Goal: Information Seeking & Learning: Check status

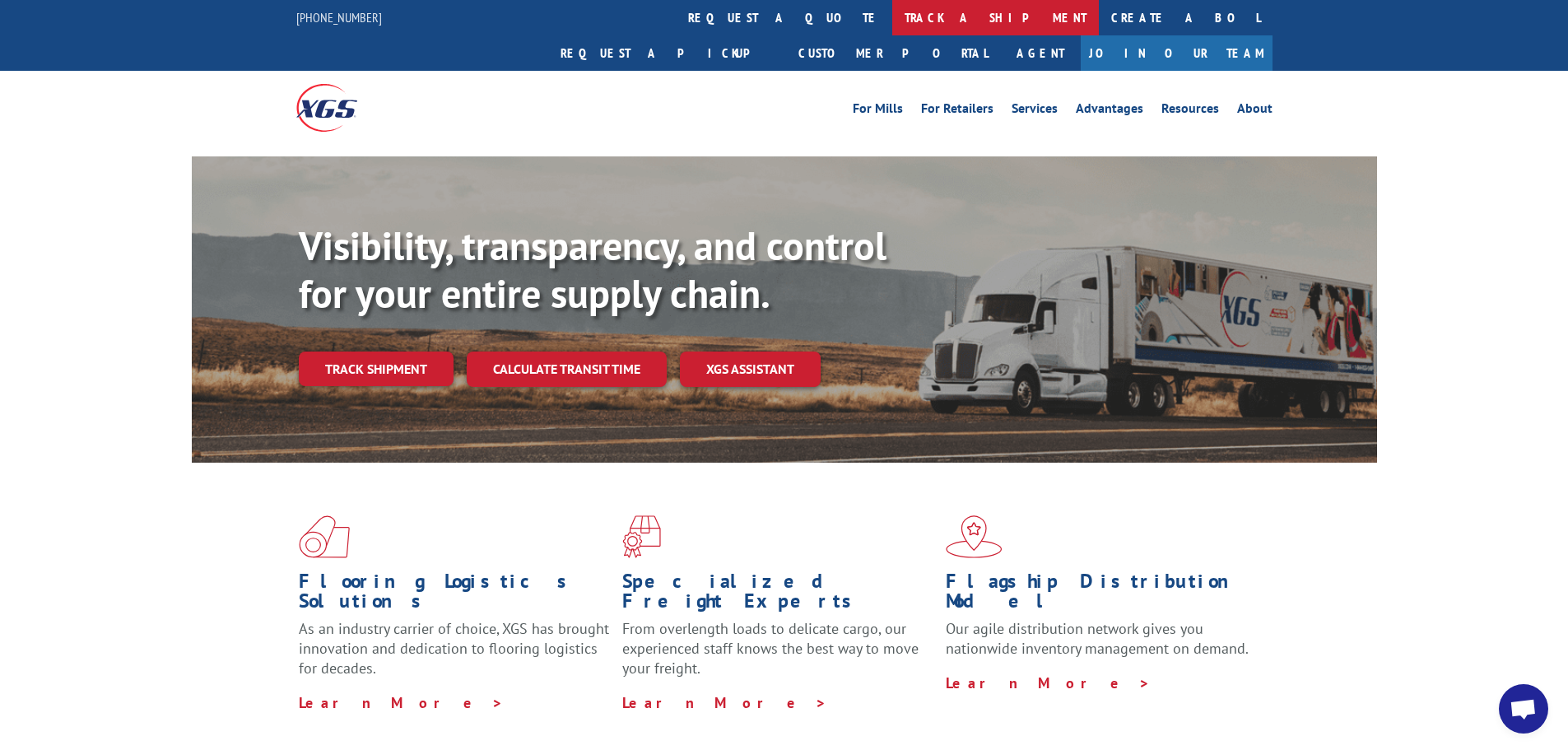
drag, startPoint x: 0, startPoint y: 0, endPoint x: 753, endPoint y: 26, distance: 753.4
click at [892, 26] on link "track a shipment" at bounding box center [995, 18] width 206 height 36
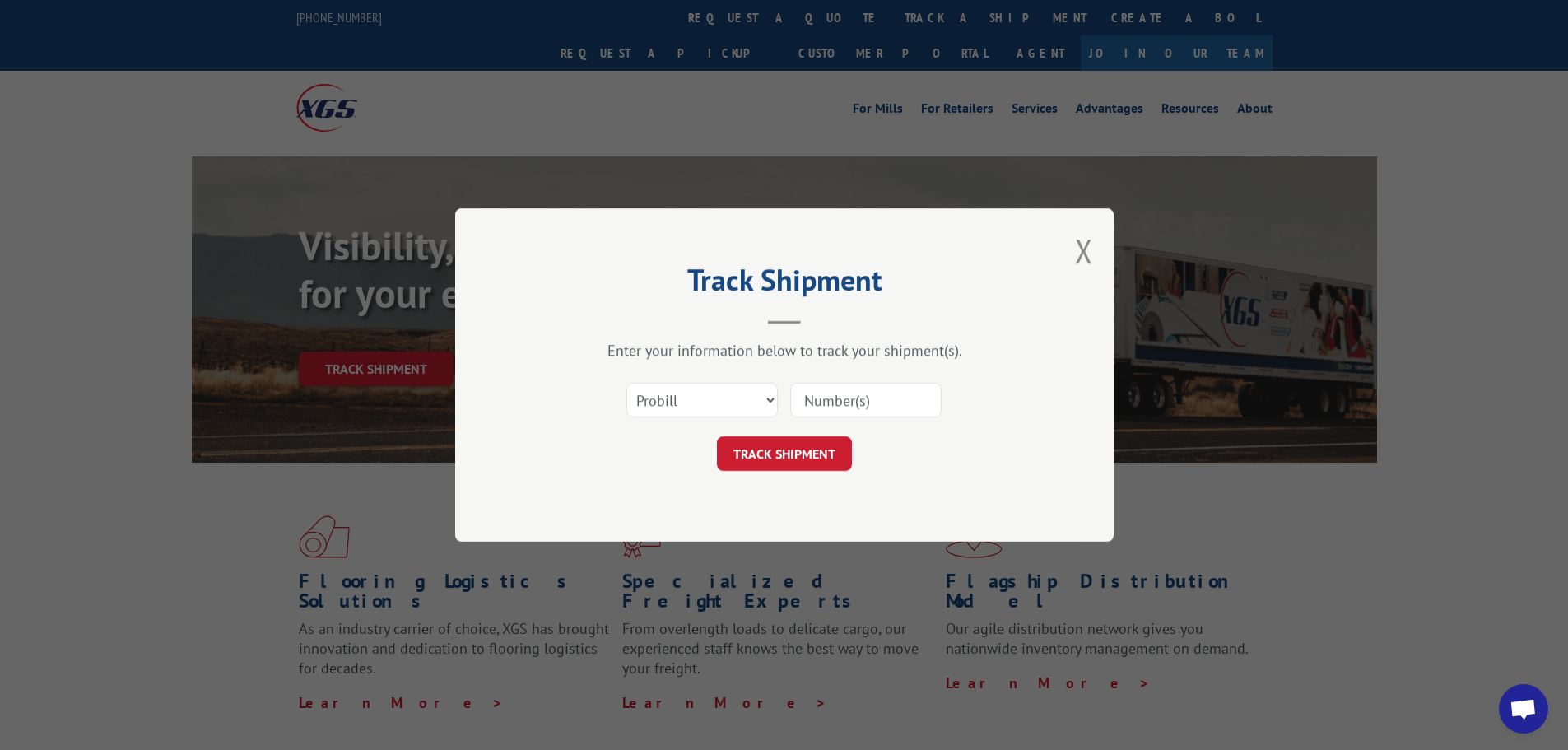
click at [824, 398] on input at bounding box center [866, 399] width 151 height 35
paste input "17478760"
type input "17478760"
click at [792, 454] on button "TRACK SHIPMENT" at bounding box center [784, 454] width 135 height 35
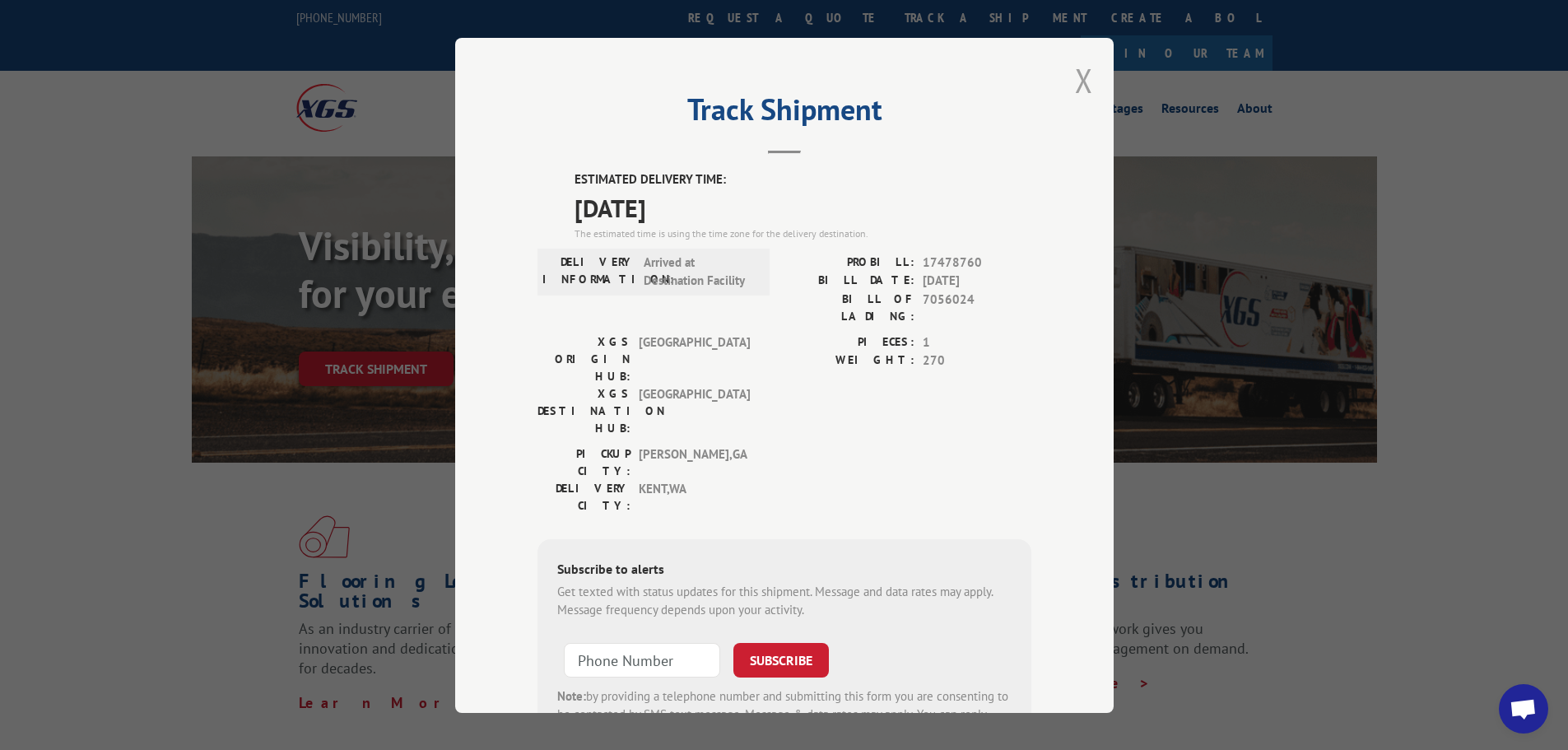
click at [1075, 81] on button "Close modal" at bounding box center [1084, 80] width 18 height 43
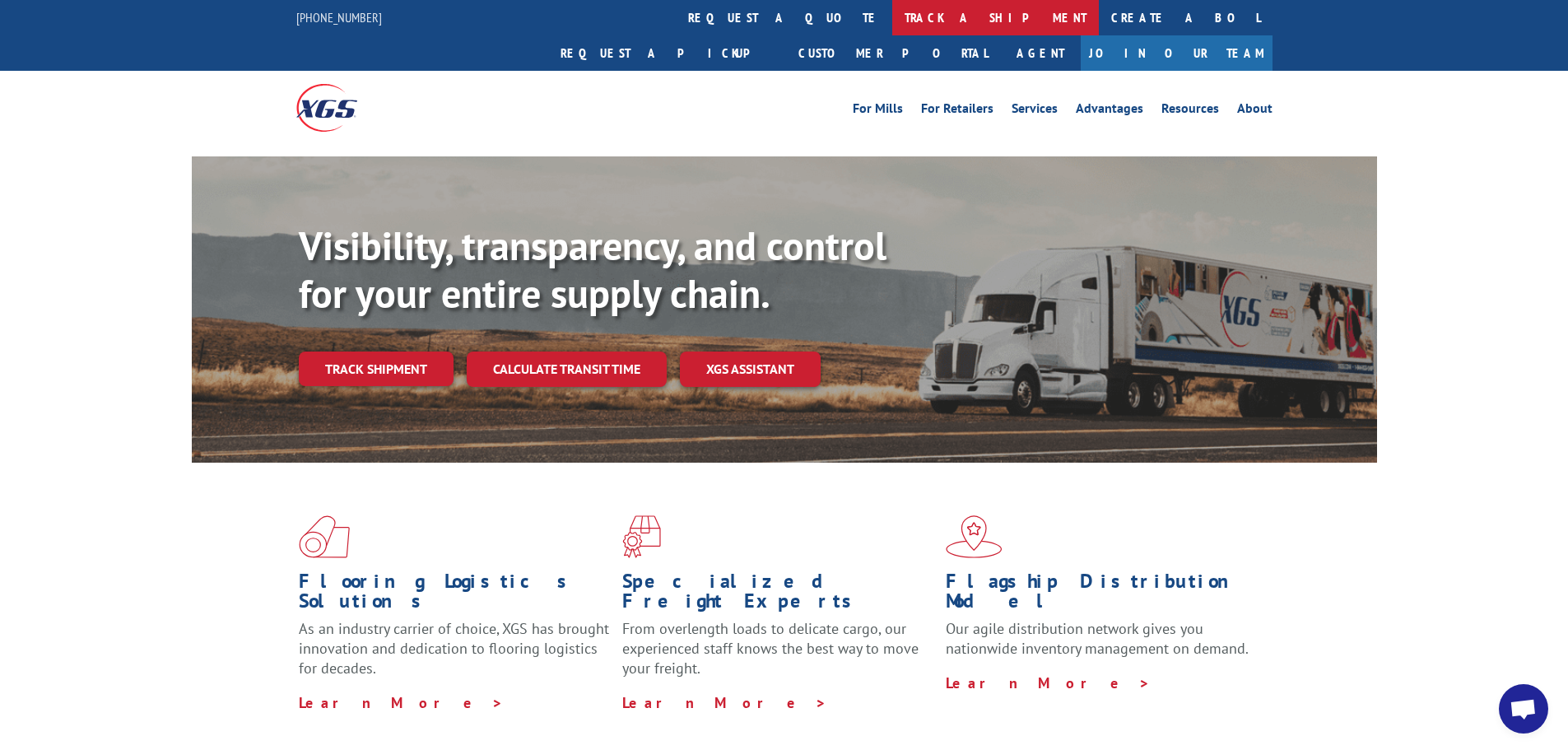
click at [892, 21] on link "track a shipment" at bounding box center [995, 18] width 206 height 36
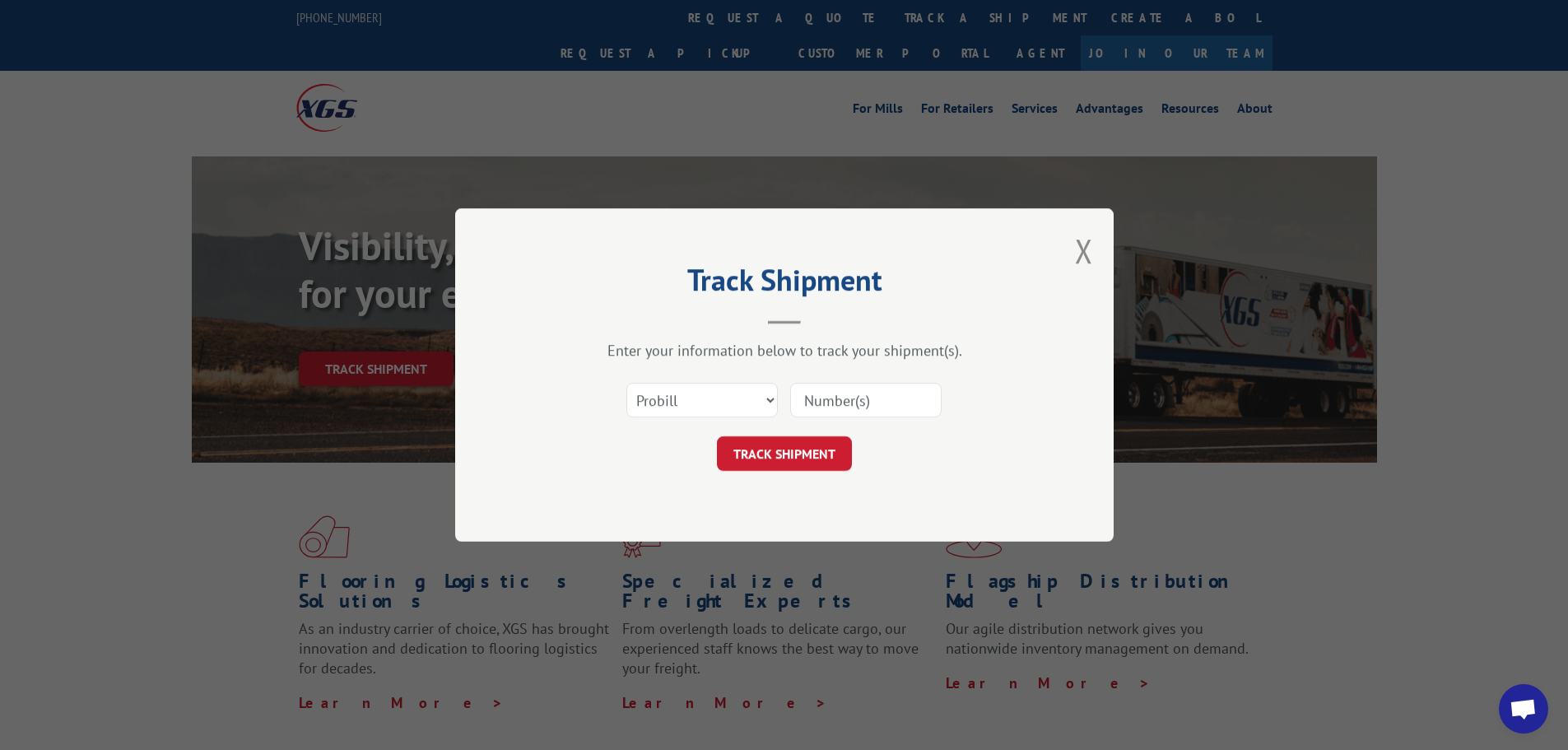
click at [812, 401] on input at bounding box center [866, 399] width 151 height 35
paste input "17687254"
type input "17687254"
click at [810, 452] on button "TRACK SHIPMENT" at bounding box center [784, 454] width 135 height 35
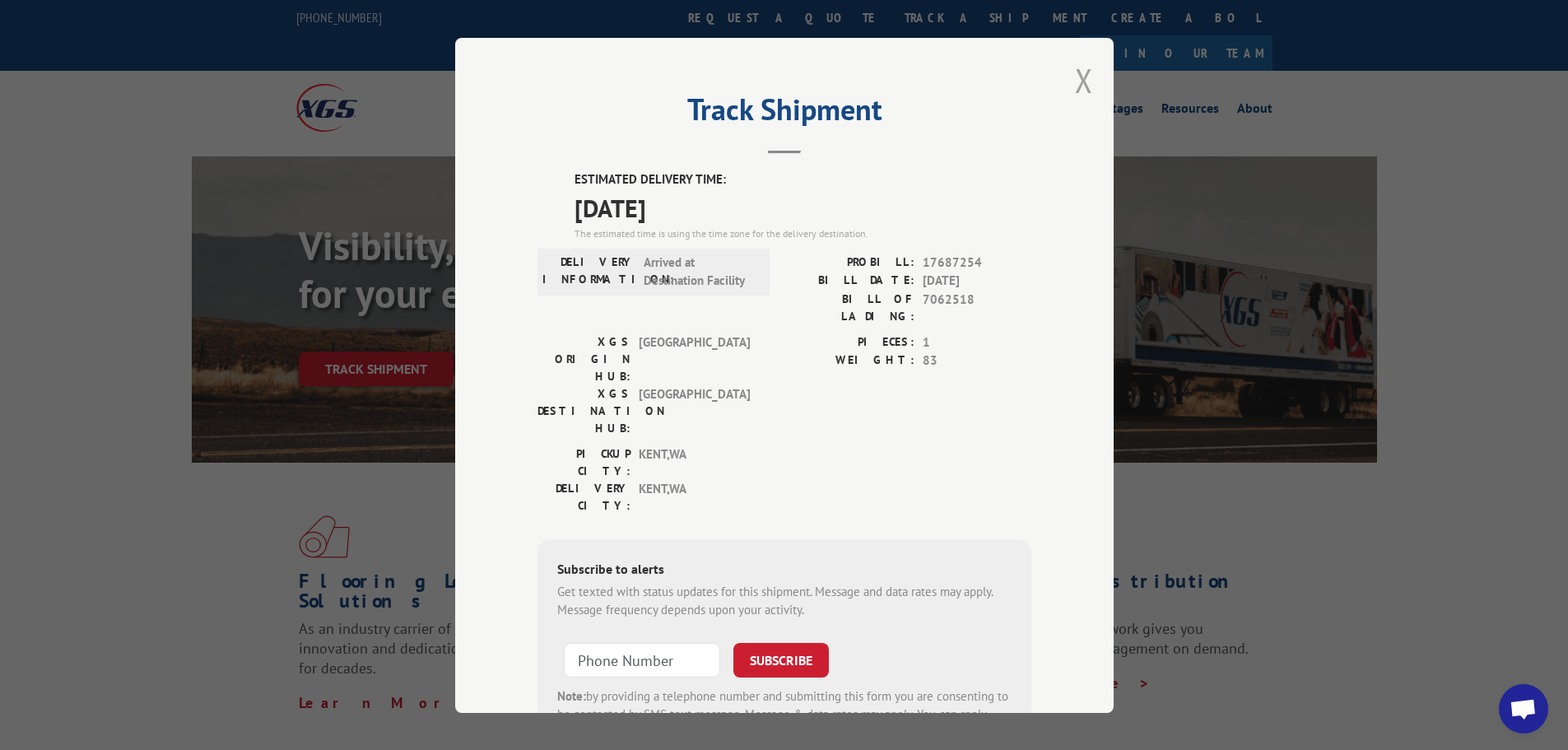
click at [1079, 83] on button "Close modal" at bounding box center [1084, 80] width 18 height 43
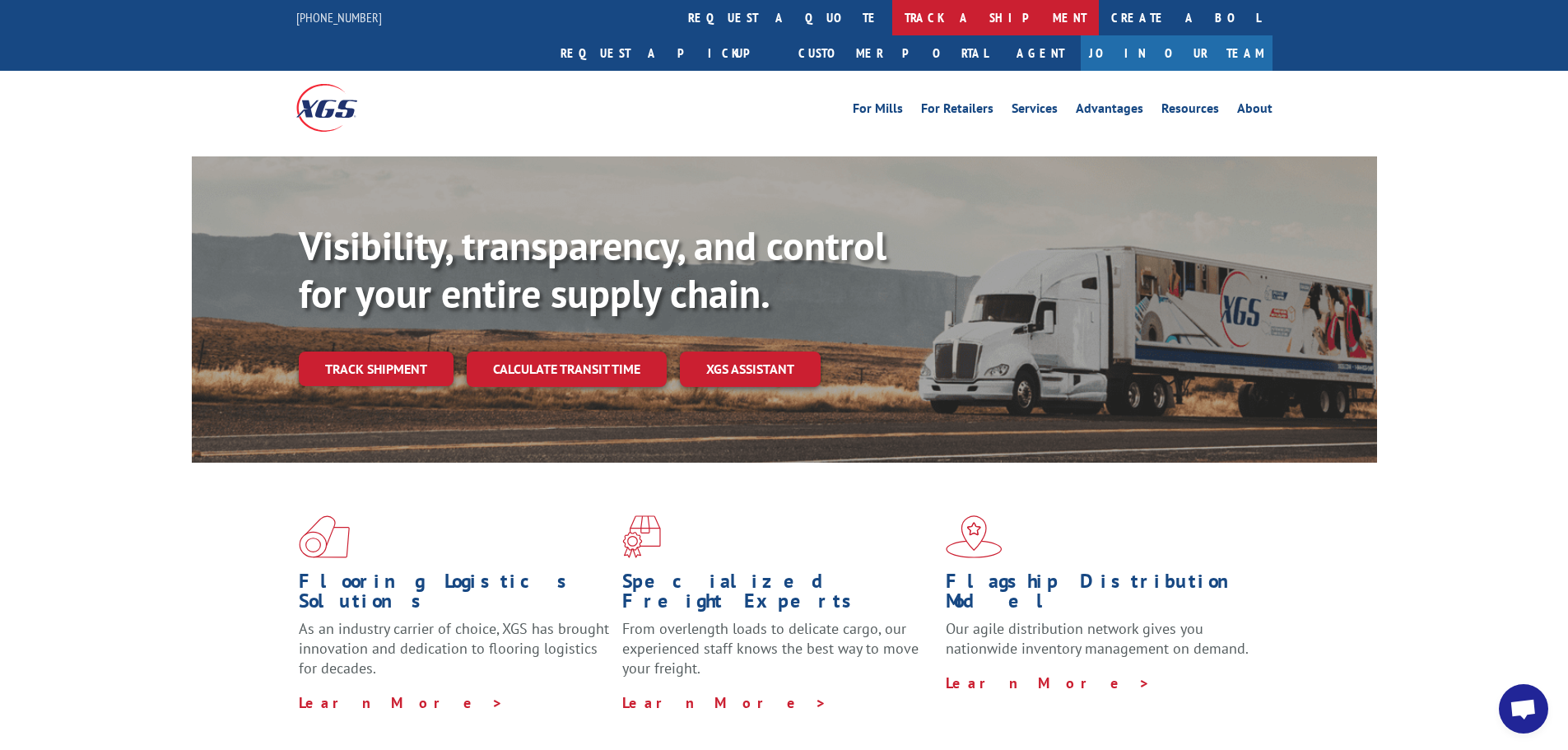
click at [892, 18] on link "track a shipment" at bounding box center [995, 18] width 206 height 36
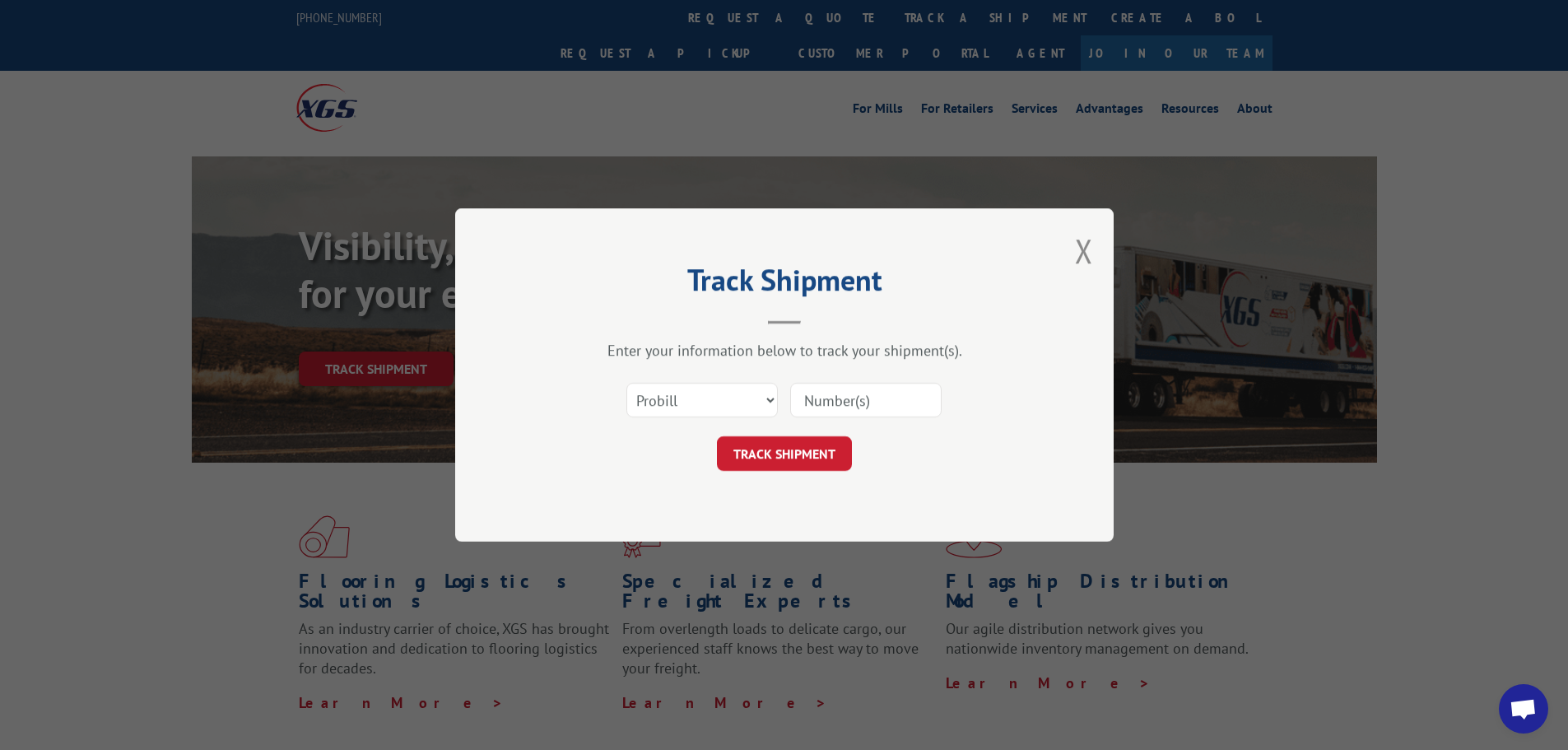
click at [827, 402] on input at bounding box center [866, 399] width 151 height 35
paste input "17478760"
type input "17478760"
click at [815, 461] on button "TRACK SHIPMENT" at bounding box center [784, 454] width 135 height 35
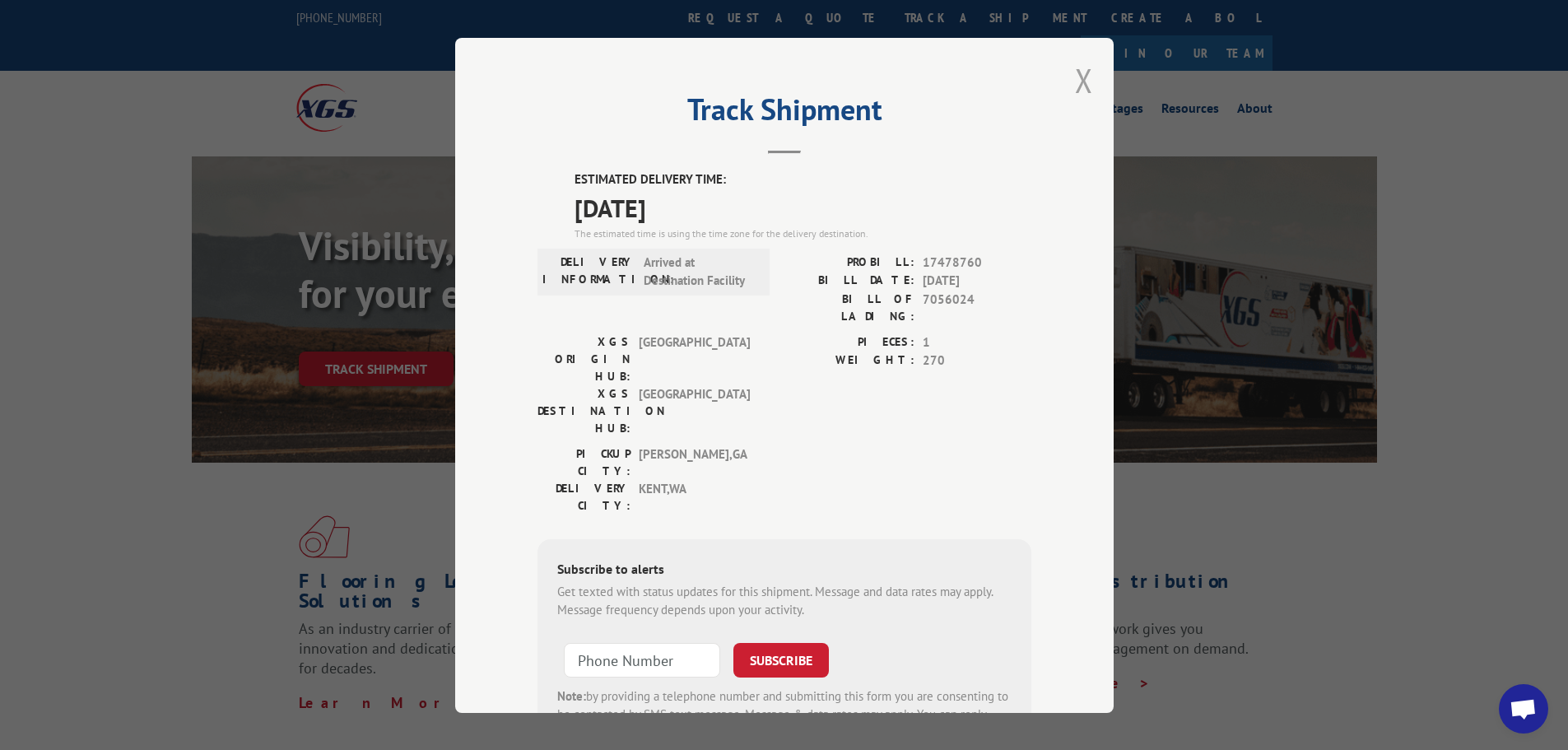
click at [1081, 73] on button "Close modal" at bounding box center [1084, 80] width 18 height 43
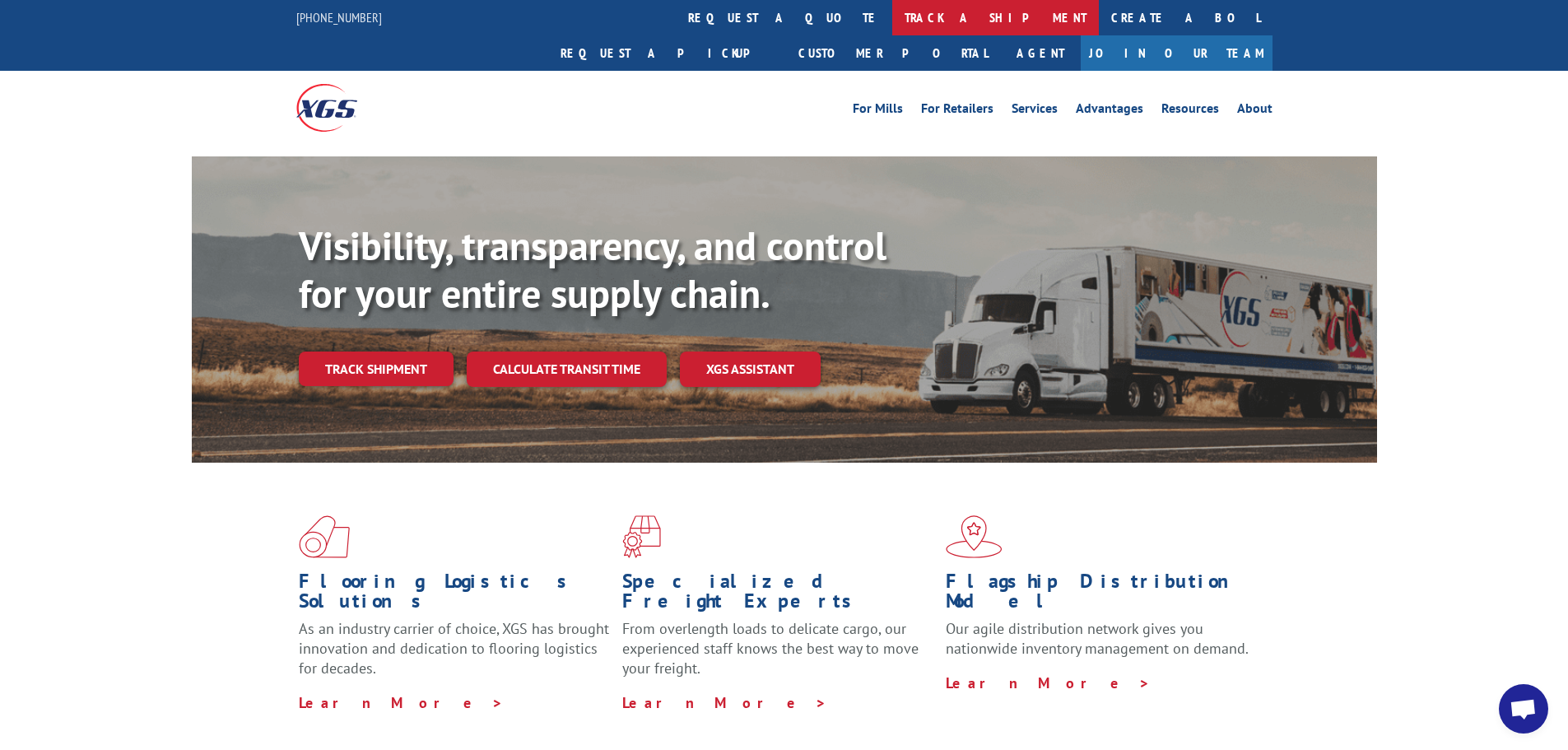
click at [892, 22] on link "track a shipment" at bounding box center [995, 18] width 206 height 36
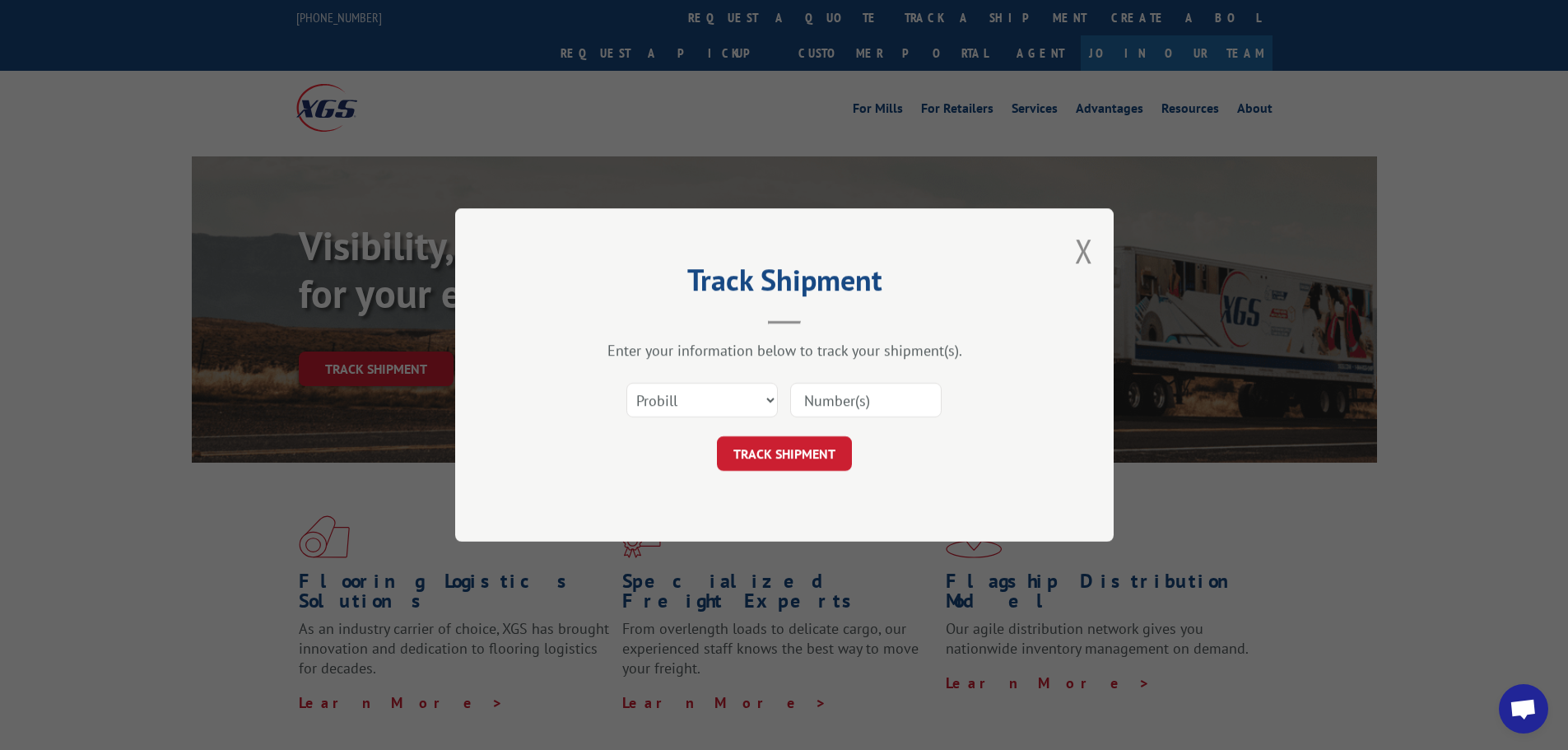
click at [840, 397] on input at bounding box center [866, 399] width 151 height 35
paste input "17233485"
type input "17233485"
click at [785, 452] on button "TRACK SHIPMENT" at bounding box center [784, 454] width 135 height 35
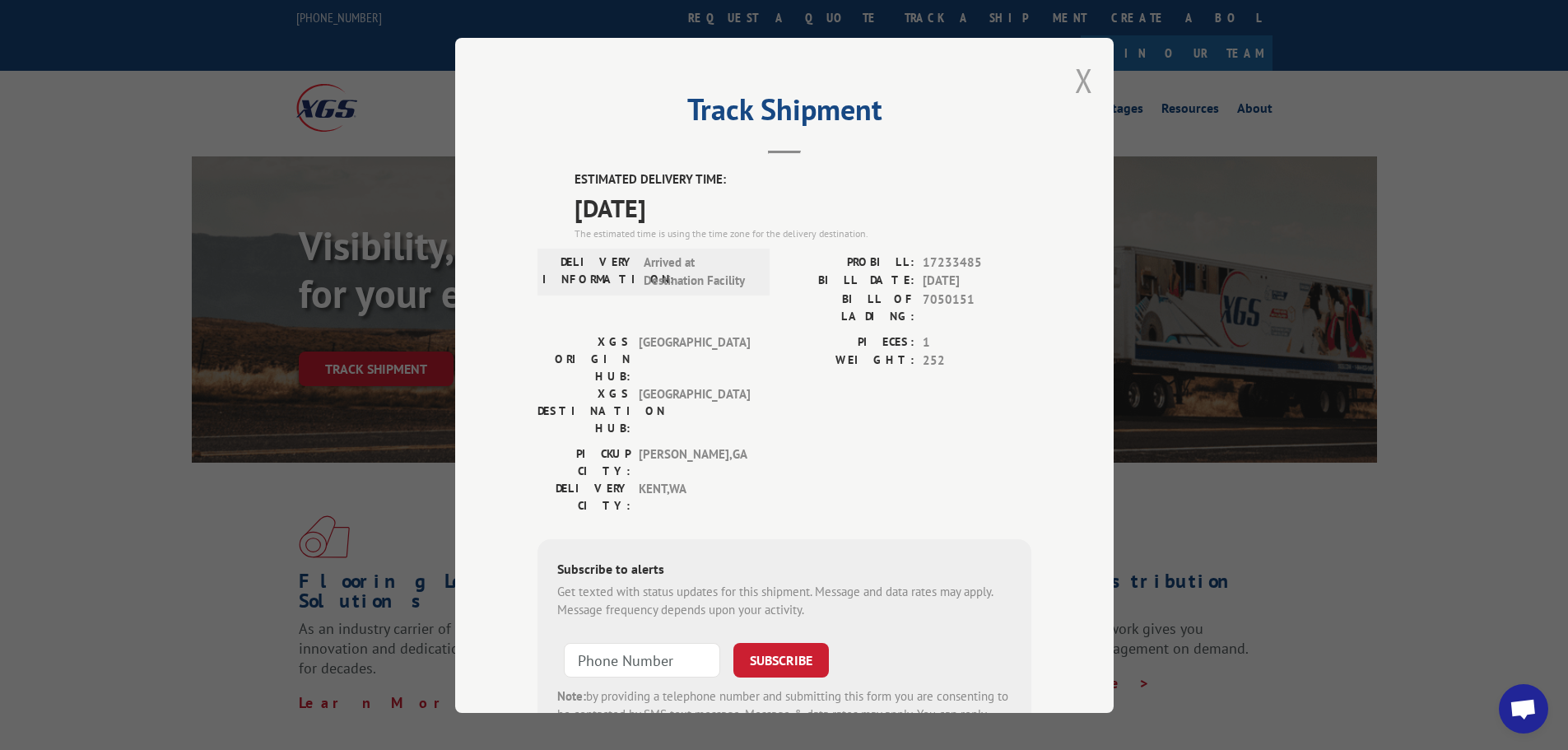
click at [1075, 80] on button "Close modal" at bounding box center [1084, 80] width 18 height 43
